Goal: Obtain resource: Obtain resource

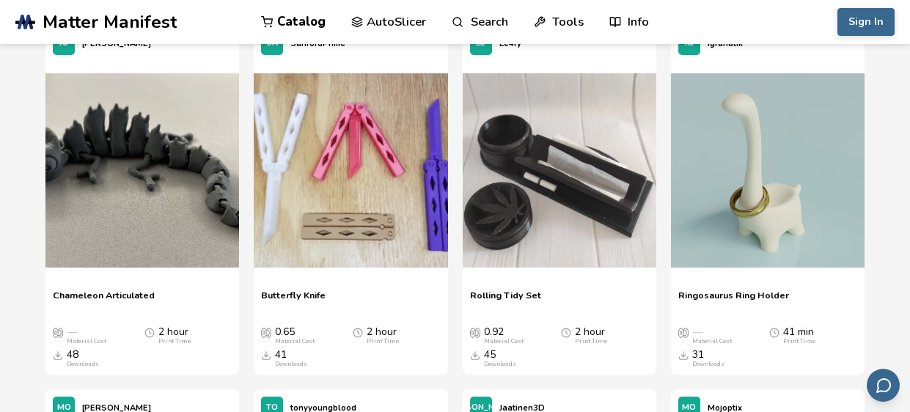
scroll to position [1934, 0]
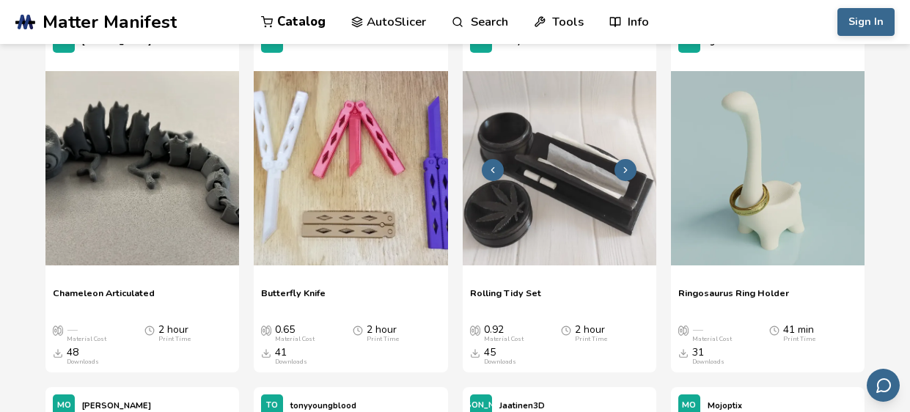
click at [568, 184] on img at bounding box center [560, 168] width 194 height 194
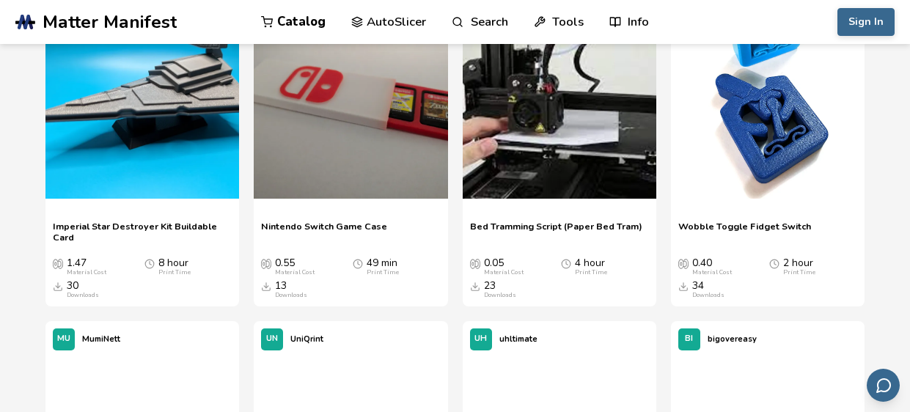
scroll to position [4190, 0]
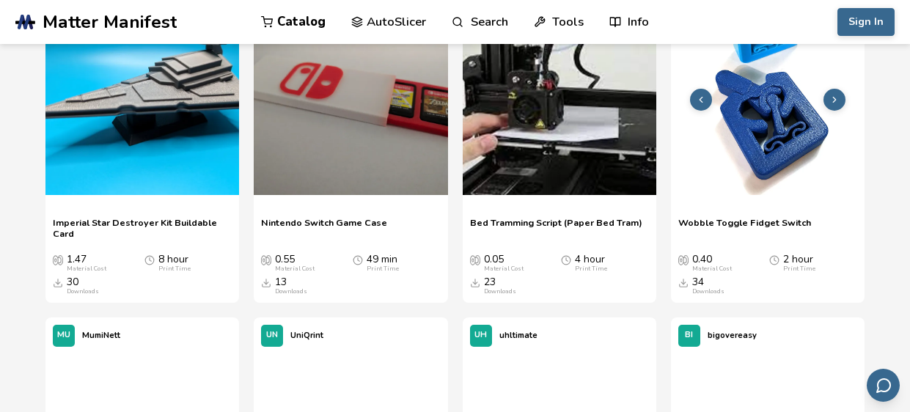
click at [748, 146] on img at bounding box center [768, 98] width 194 height 194
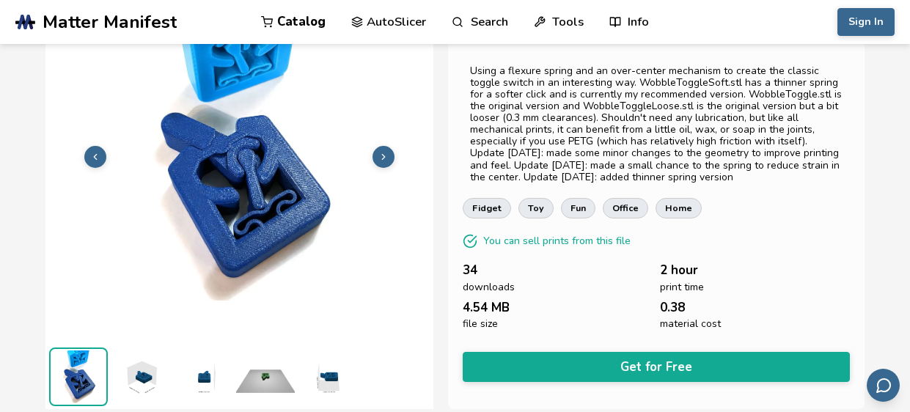
scroll to position [87, 0]
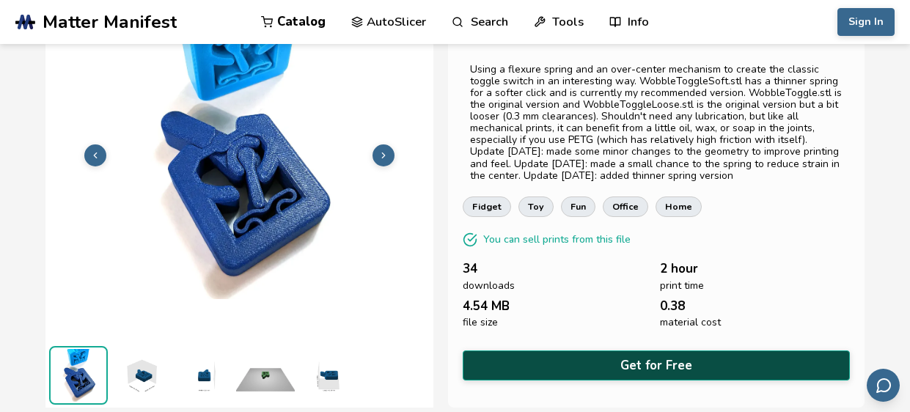
click at [658, 369] on button "Get for Free" at bounding box center [656, 366] width 387 height 30
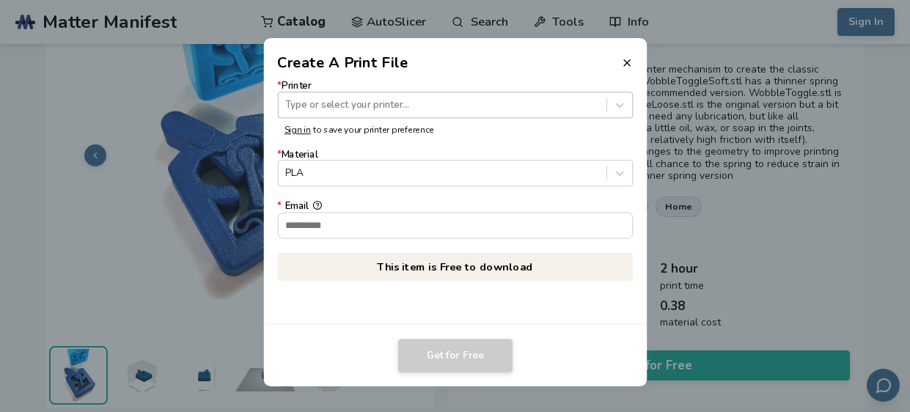
click at [381, 111] on div "Type or select your printer..." at bounding box center [442, 105] width 328 height 20
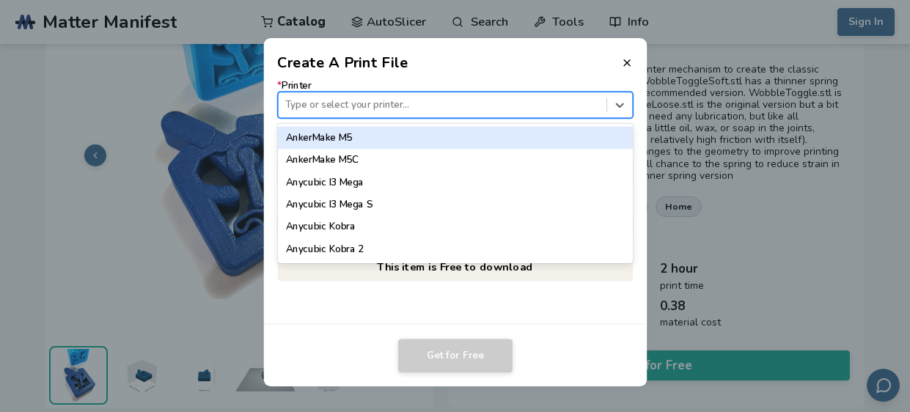
click at [363, 100] on div at bounding box center [442, 105] width 314 height 14
type input "***"
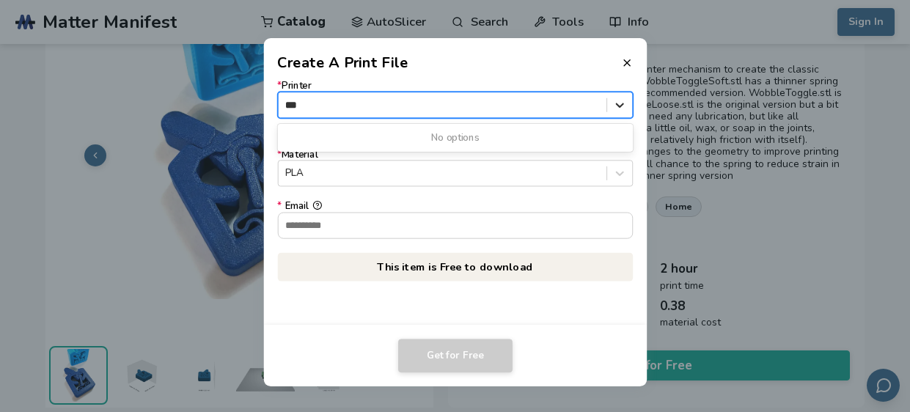
click at [627, 109] on div at bounding box center [619, 104] width 25 height 25
click at [812, 36] on dialog "Create A Print File * Printer Type or select your printer... Sign in to save yo…" at bounding box center [455, 206] width 865 height 392
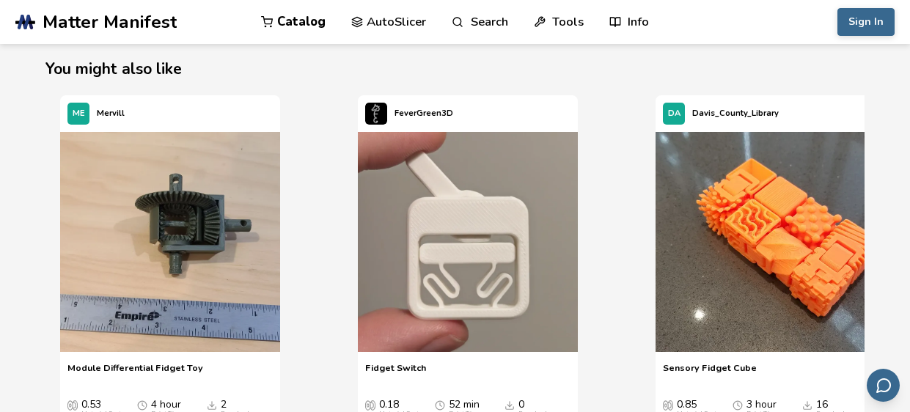
scroll to position [1758, 0]
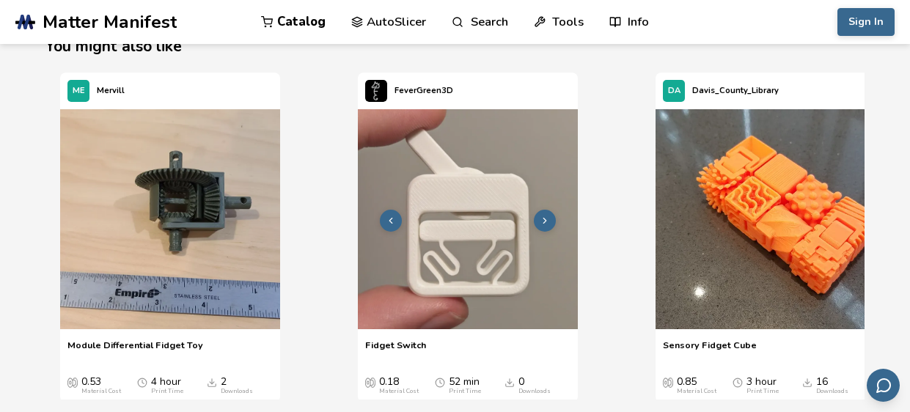
click at [532, 189] on img "2 / 3" at bounding box center [468, 219] width 220 height 220
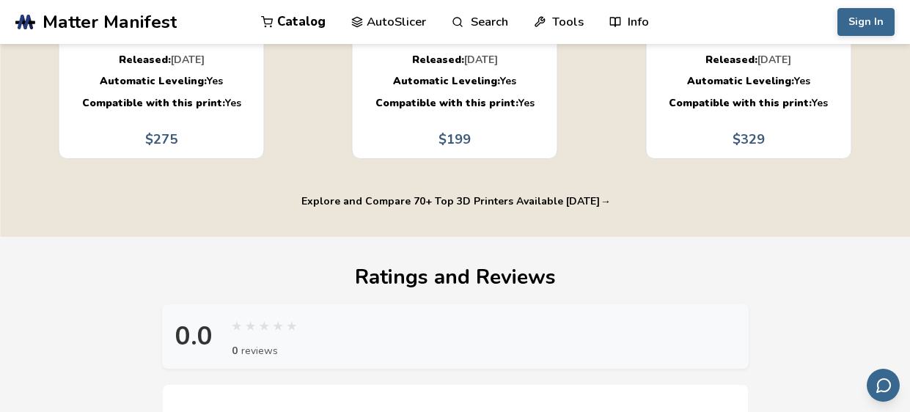
scroll to position [1172, 0]
